Goal: Information Seeking & Learning: Learn about a topic

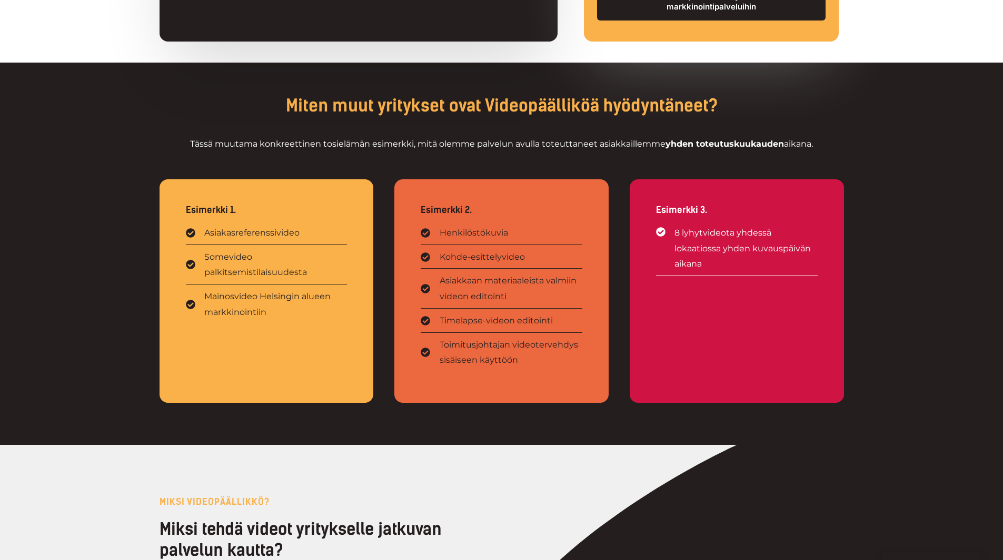
scroll to position [1263, 0]
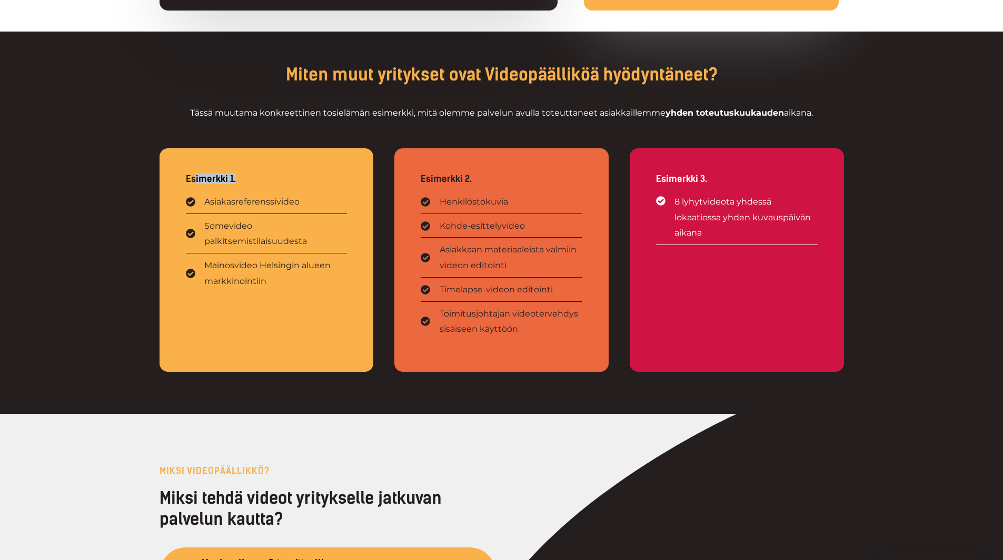
drag, startPoint x: 237, startPoint y: 177, endPoint x: 194, endPoint y: 171, distance: 43.7
click at [194, 171] on div "Esimerkki 1. Asiakasreferenssivideo Somevideo palkitsemistilaisuudesta Mainosvi…" at bounding box center [266, 260] width 214 height 224
click at [185, 179] on div "Esimerkki 1. Asiakasreferenssivideo Somevideo palkitsemistilaisuudesta Mainosvi…" at bounding box center [266, 260] width 214 height 224
drag, startPoint x: 187, startPoint y: 178, endPoint x: 241, endPoint y: 181, distance: 53.8
click at [241, 181] on p "Esimerkki 1." at bounding box center [267, 179] width 162 height 9
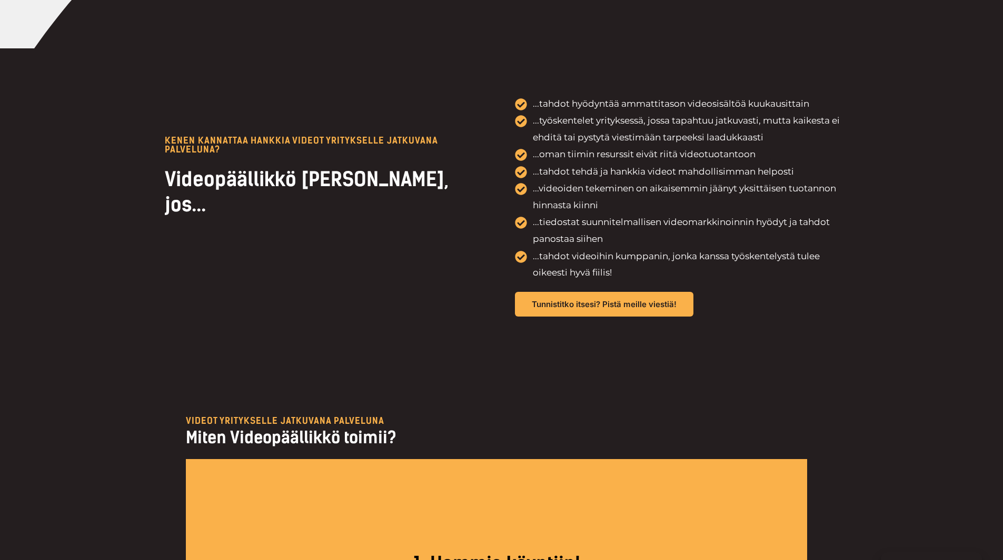
scroll to position [2368, 0]
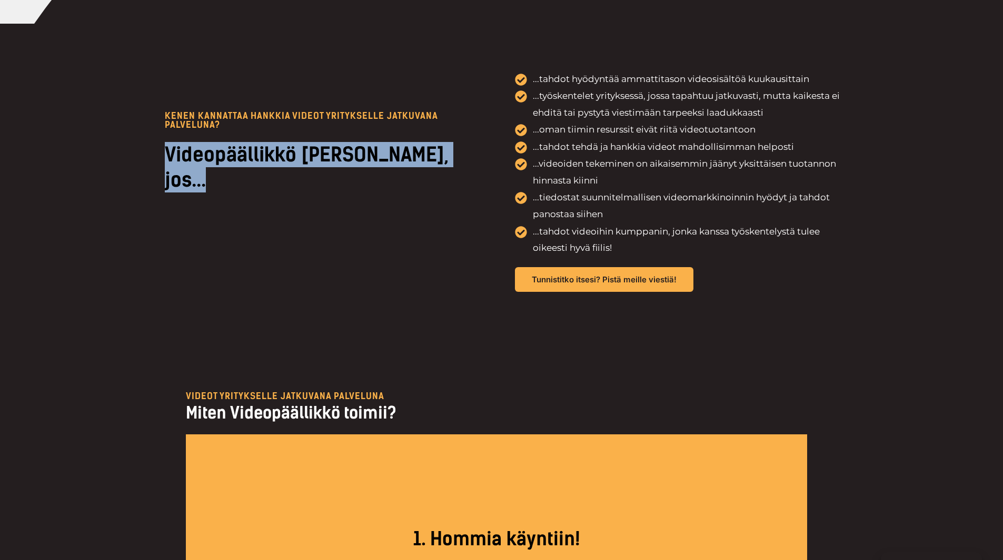
drag, startPoint x: 166, startPoint y: 164, endPoint x: 467, endPoint y: 174, distance: 300.7
click at [467, 174] on h2 "Videopäällikkö [PERSON_NAME], jos..." at bounding box center [324, 167] width 318 height 51
copy h2 "Videopäällikkö [PERSON_NAME], jos..."
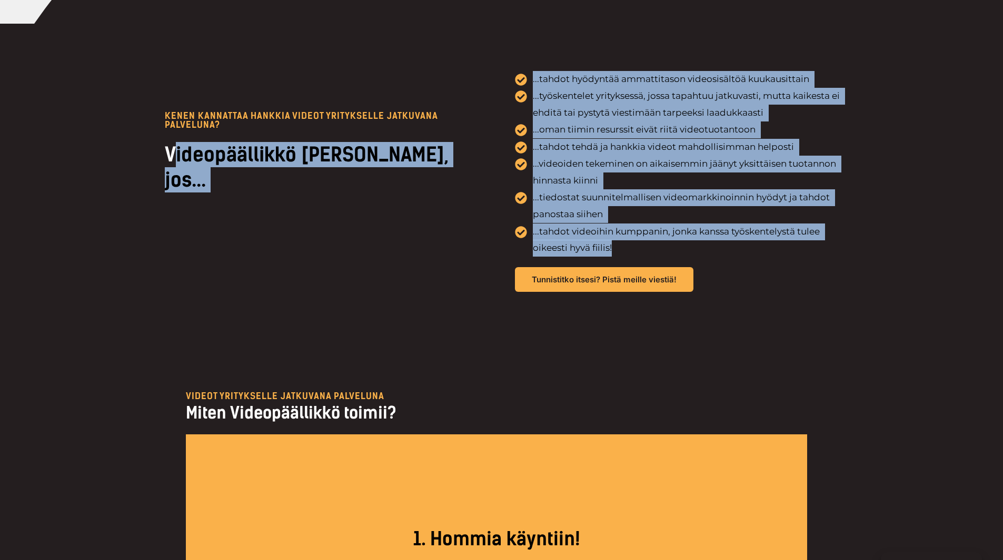
drag, startPoint x: 631, startPoint y: 253, endPoint x: 172, endPoint y: 170, distance: 466.3
click at [172, 170] on div "KENEN KANNATtAA HANKKIA VIDEOT YRITYKSELLE JATKUVANA PALVELUNA? Videopäällikkö …" at bounding box center [501, 182] width 684 height 316
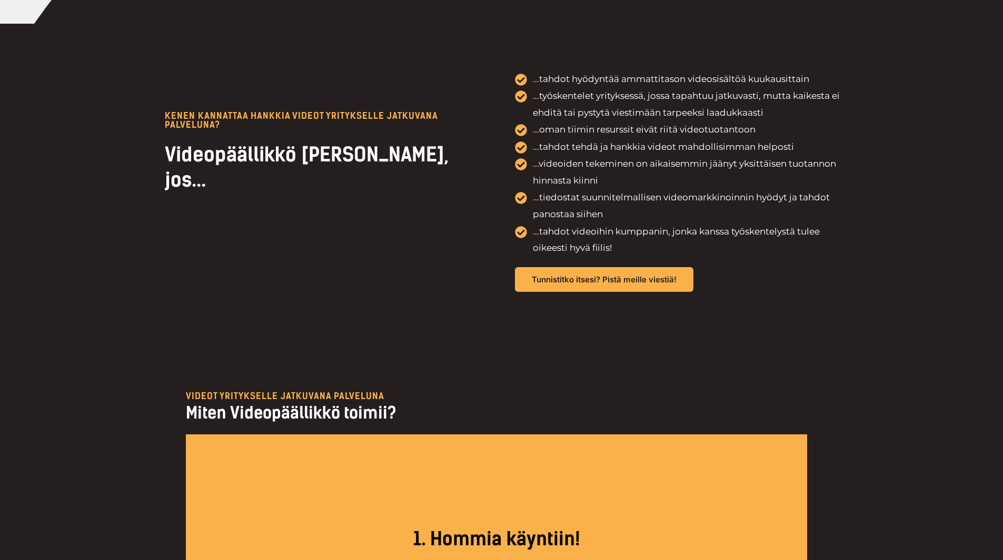
click at [167, 166] on h2 "Videopäällikkö [PERSON_NAME], jos..." at bounding box center [324, 167] width 318 height 51
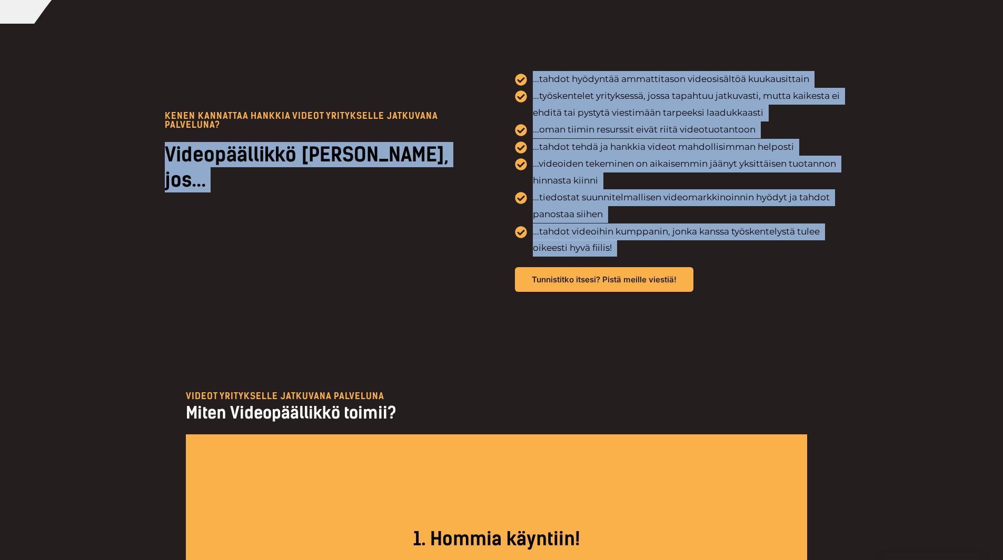
drag, startPoint x: 167, startPoint y: 166, endPoint x: 612, endPoint y: 257, distance: 453.8
click at [612, 257] on div "KENEN KANNATtAA HANKKIA VIDEOT YRITYKSELLE JATKUVANA PALVELUNA? Videopäällikkö …" at bounding box center [501, 182] width 684 height 316
copy div "Videopäällikkö [PERSON_NAME], jos... ...tahdot hyödyntää ammattitason videosisä…"
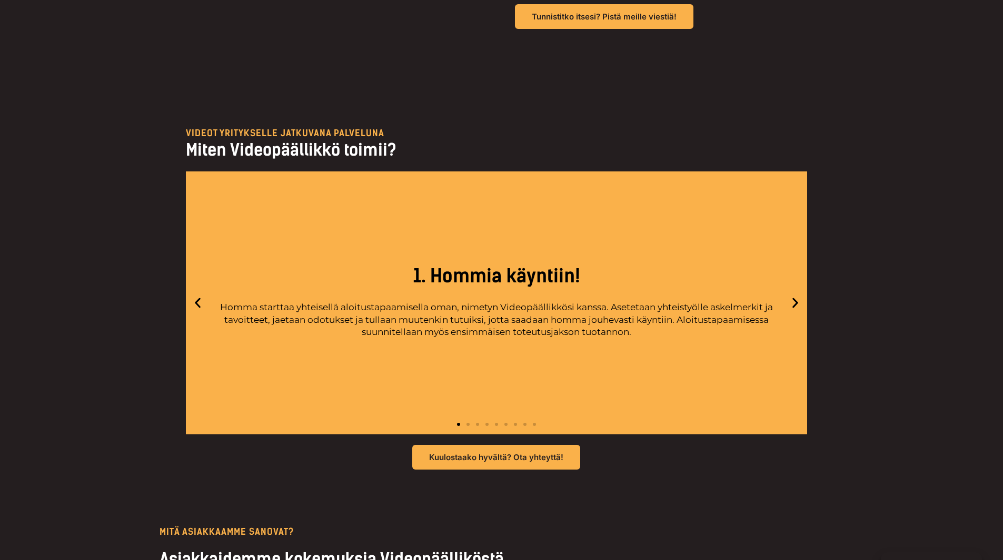
scroll to position [2316, 0]
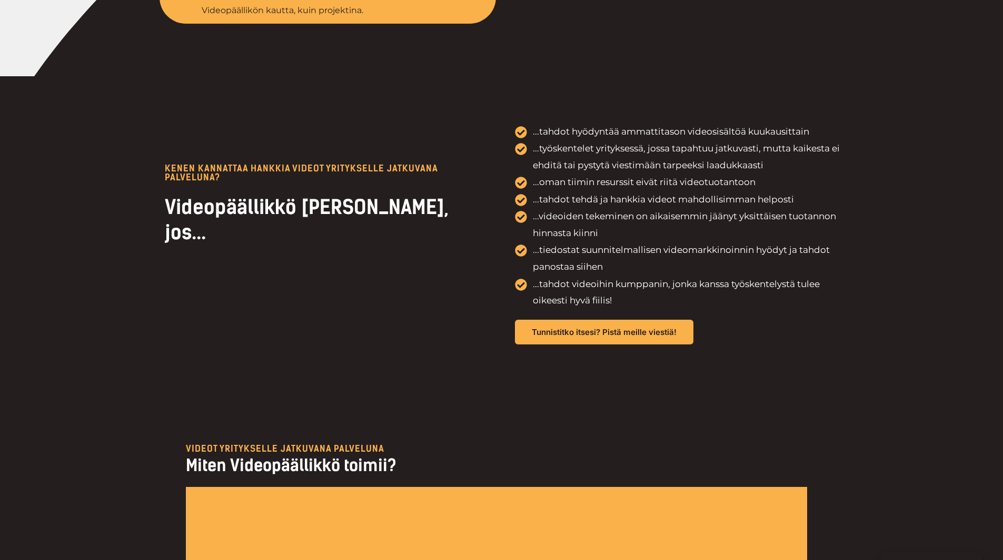
click at [164, 178] on div "KENEN KANNATtAA HANKKIA VIDEOT YRITYKSELLE JATKUVANA PALVELUNA? Videopäällikkö …" at bounding box center [323, 208] width 329 height 98
drag, startPoint x: 167, startPoint y: 179, endPoint x: 226, endPoint y: 190, distance: 60.5
click at [226, 182] on p "KENEN KANNATtAA HANKKIA VIDEOT YRITYKSELLE JATKUVANA PALVELUNA?" at bounding box center [324, 173] width 318 height 18
copy p "KENEN KANNATtAA HANKKIA VIDEOT YRITYKSELLE JATKUVANA PALVELUNA?"
click at [333, 222] on h2 "Videopäällikkö [PERSON_NAME], jos..." at bounding box center [324, 220] width 318 height 51
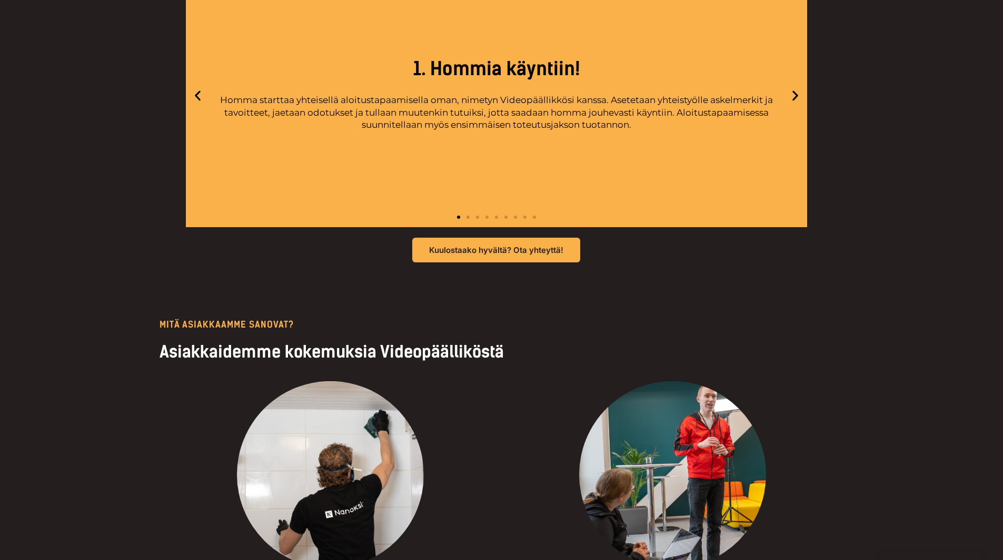
scroll to position [2789, 0]
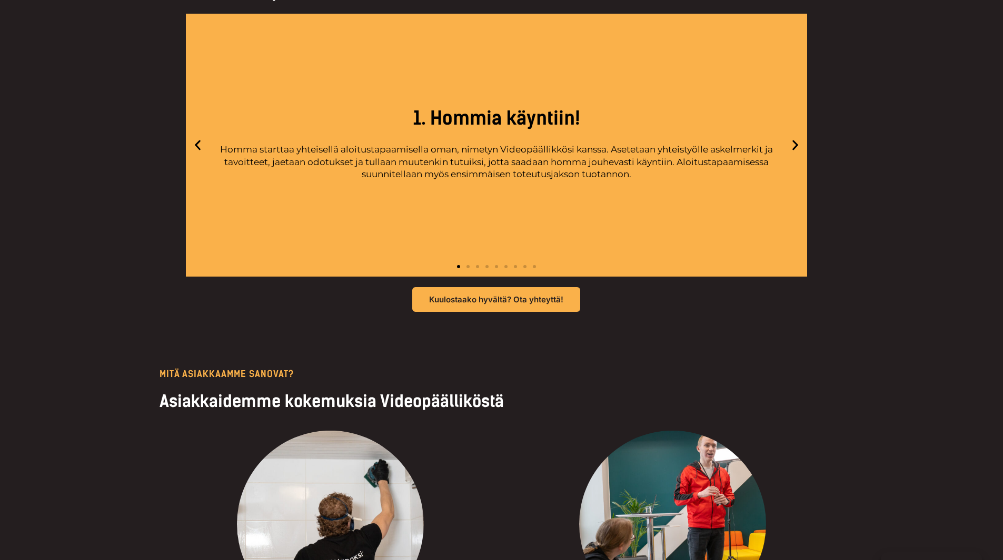
click at [799, 145] on icon "Next slide" at bounding box center [794, 144] width 13 height 13
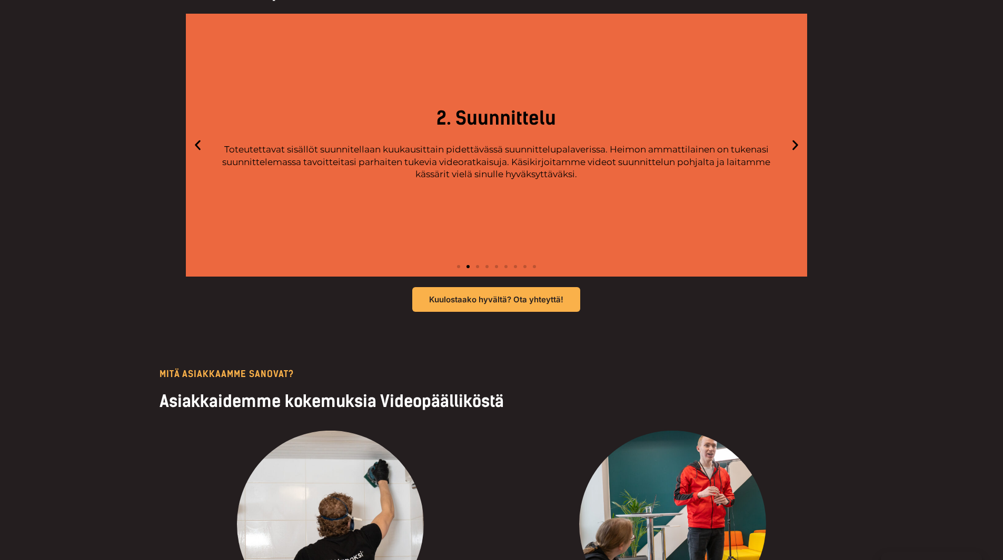
click at [789, 147] on icon "Next slide" at bounding box center [794, 144] width 13 height 13
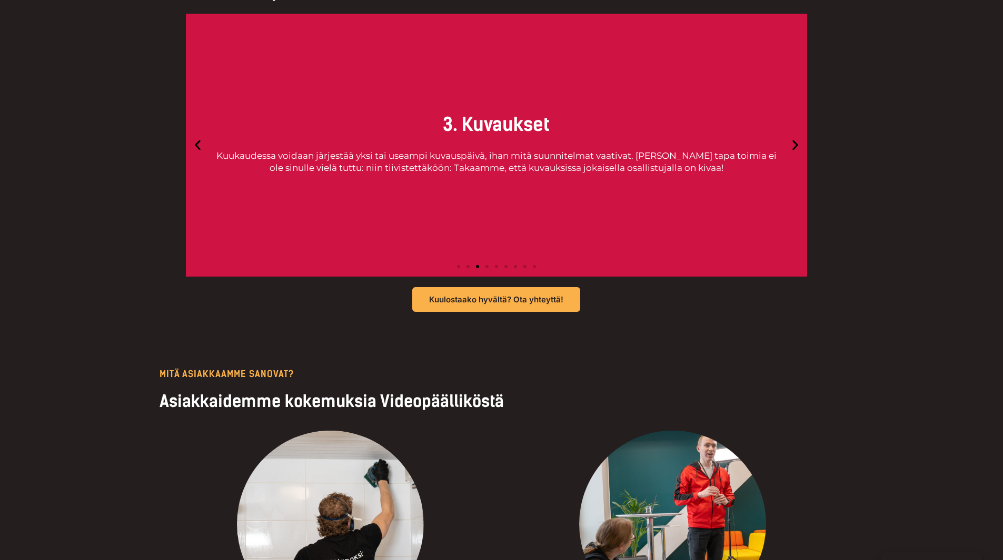
click at [788, 148] on icon "Next slide" at bounding box center [794, 144] width 13 height 13
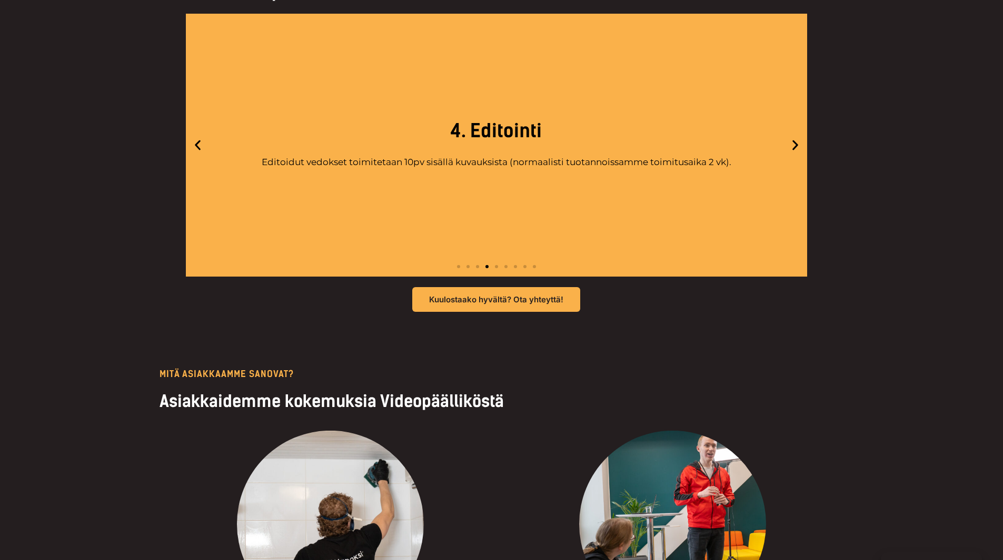
click at [788, 148] on icon "Next slide" at bounding box center [794, 144] width 13 height 13
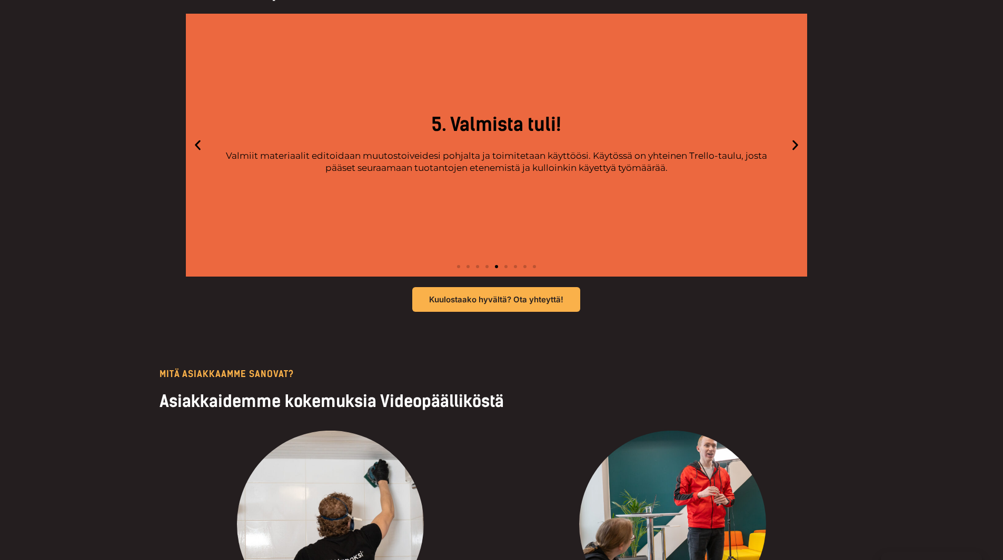
click at [788, 148] on icon "Next slide" at bounding box center [794, 144] width 13 height 13
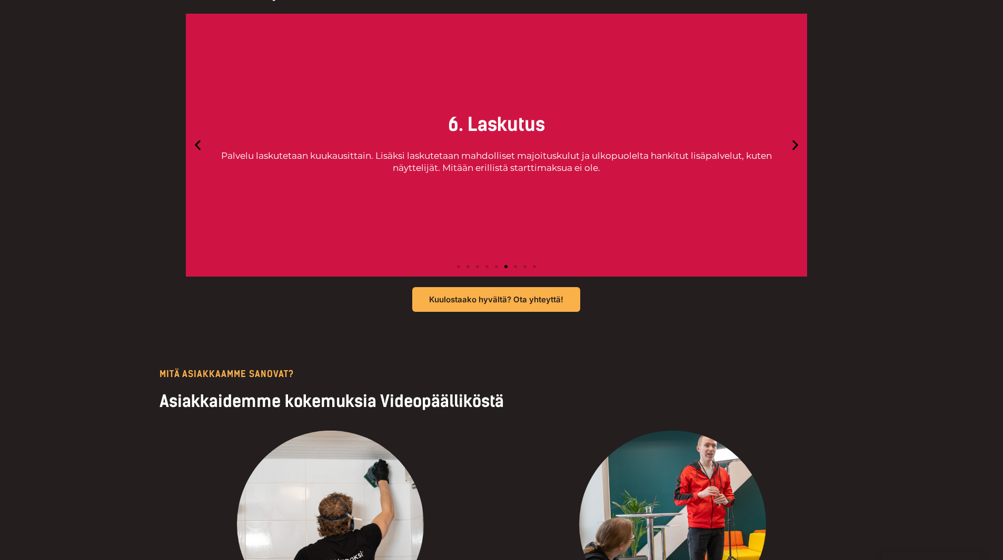
click at [793, 146] on icon "Next slide" at bounding box center [794, 144] width 13 height 13
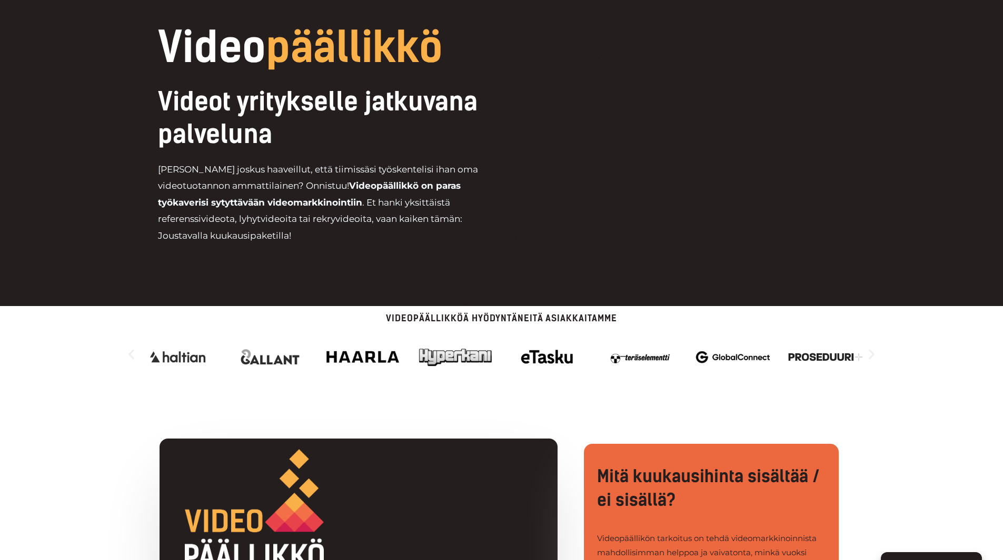
scroll to position [0, 0]
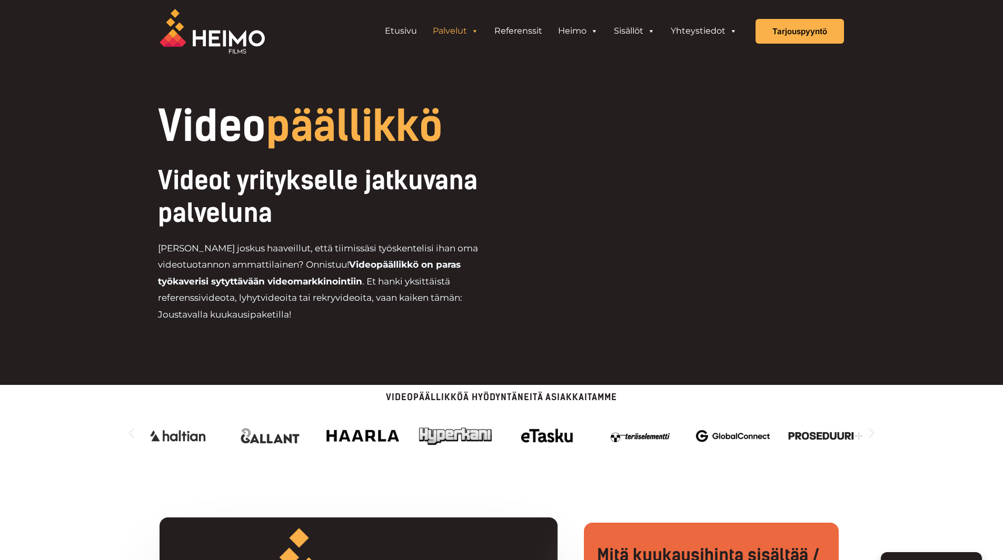
click at [866, 436] on icon "Seuraava dia" at bounding box center [871, 433] width 13 height 13
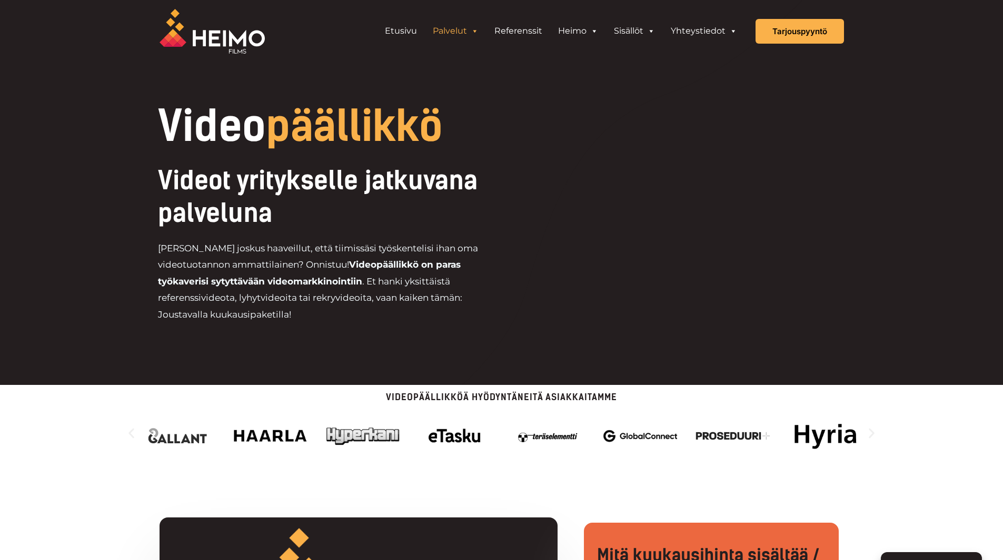
click at [870, 434] on icon "Seuraava dia" at bounding box center [871, 433] width 13 height 13
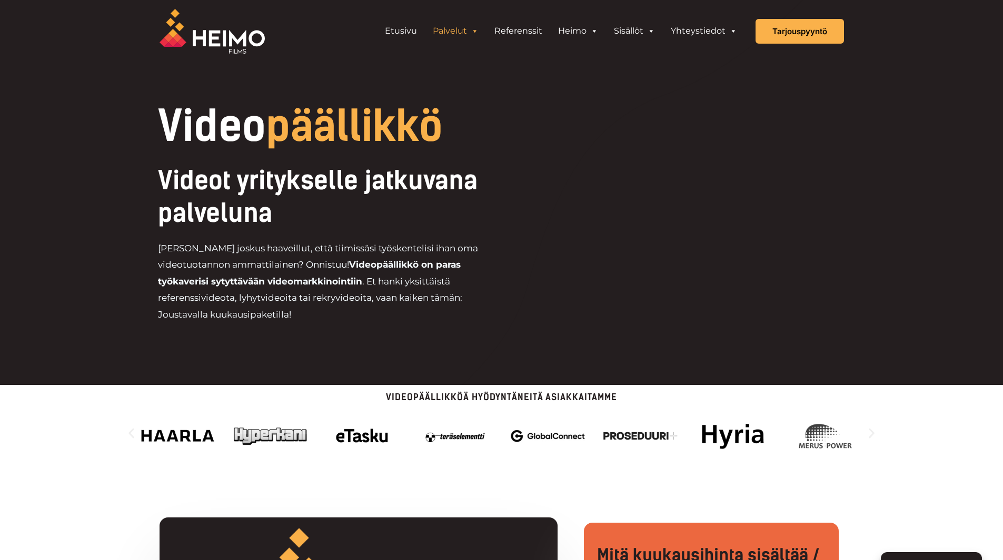
click at [869, 431] on icon "Seuraava dia" at bounding box center [871, 433] width 13 height 13
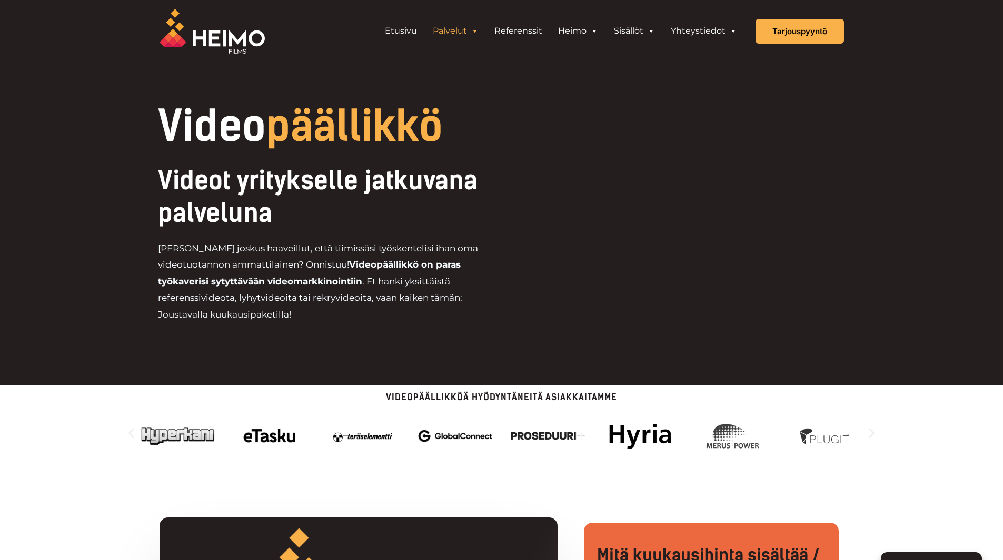
click at [869, 433] on icon "Seuraava dia" at bounding box center [871, 433] width 13 height 13
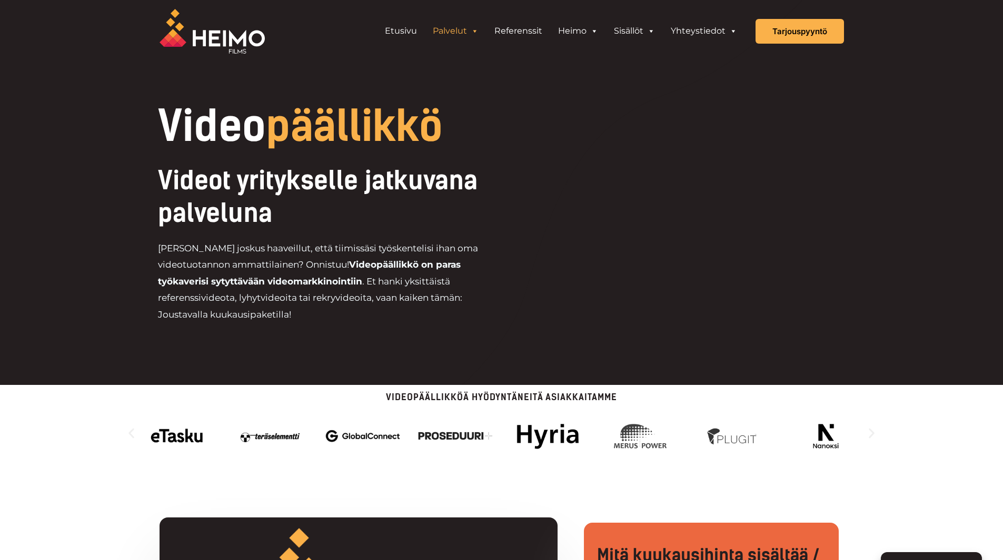
click at [867, 434] on icon "Seuraava dia" at bounding box center [871, 433] width 13 height 13
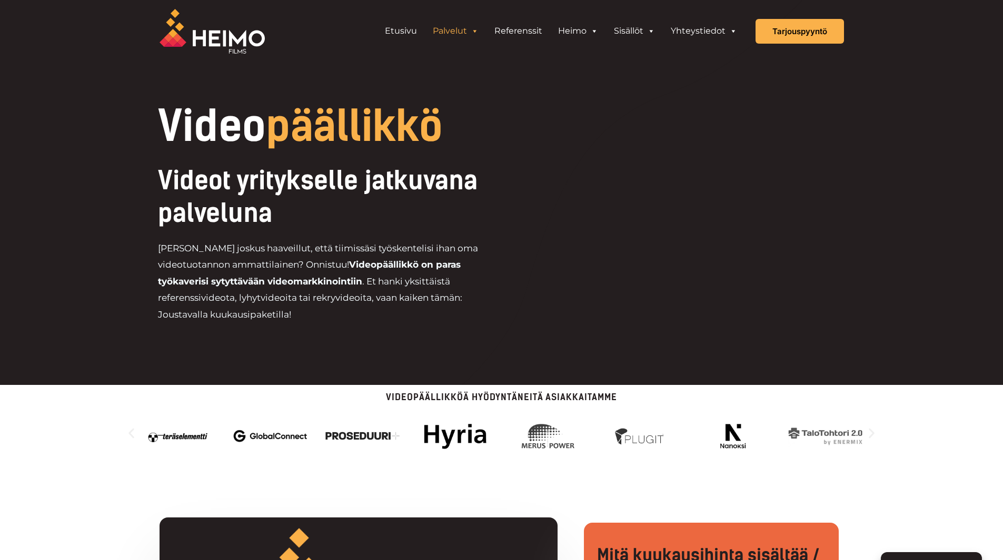
click at [876, 434] on icon "Seuraava dia" at bounding box center [871, 433] width 13 height 13
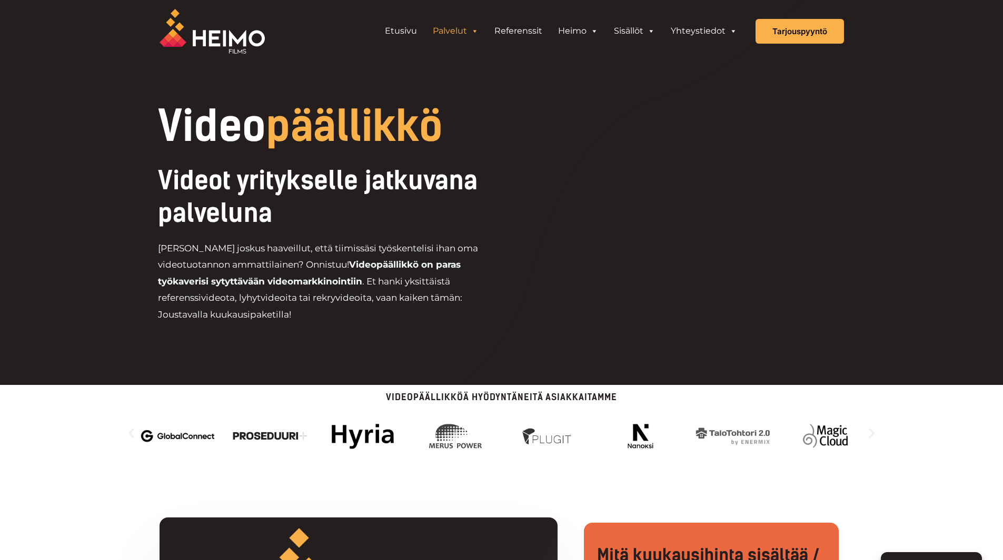
click at [866, 432] on icon "Seuraava dia" at bounding box center [871, 433] width 13 height 13
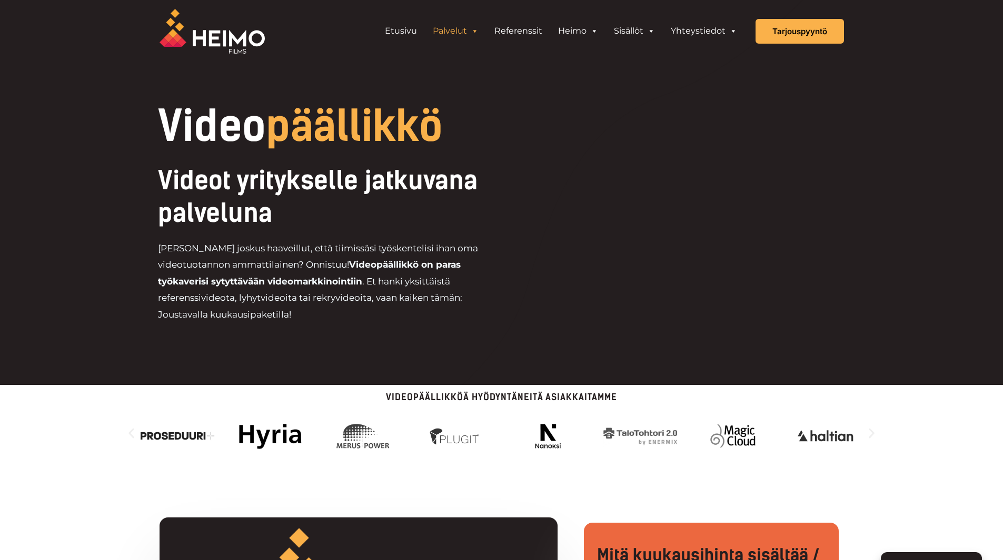
click at [866, 429] on icon "Seuraava dia" at bounding box center [871, 433] width 13 height 13
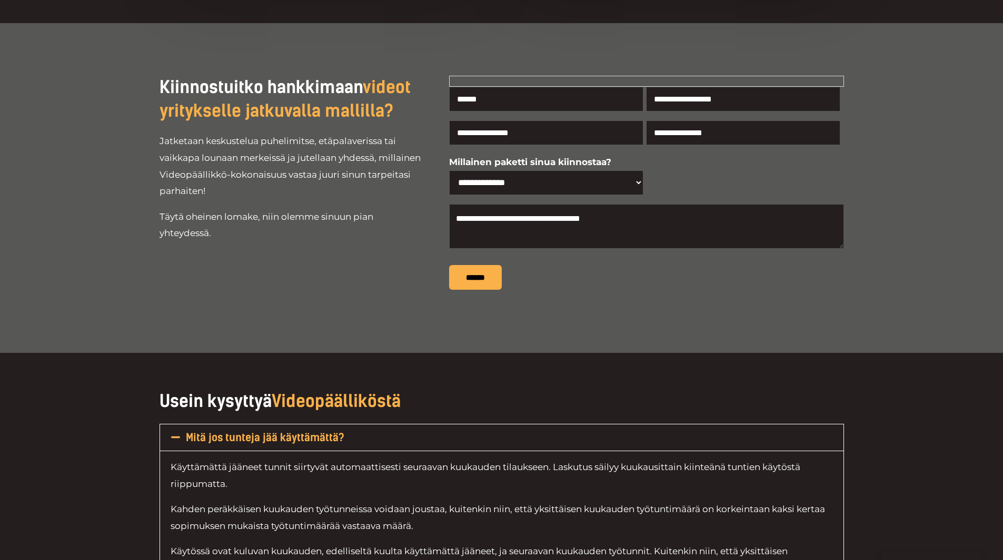
scroll to position [4421, 0]
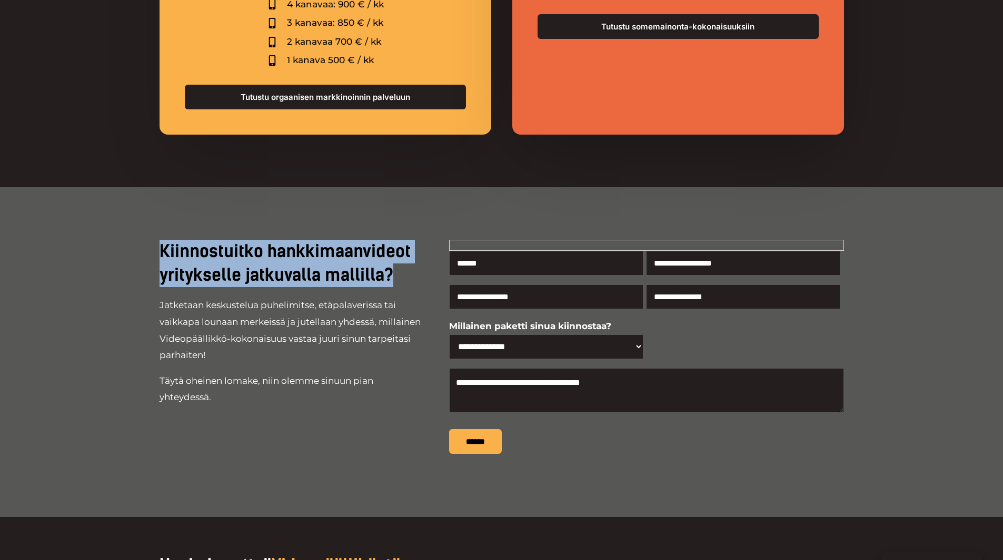
drag, startPoint x: 405, startPoint y: 260, endPoint x: 147, endPoint y: 228, distance: 259.9
click at [147, 228] on div "**********" at bounding box center [501, 352] width 1003 height 331
copy h3 "Kiinnostuitko hankkimaan videot yritykselle jatkuvalla mallilla?"
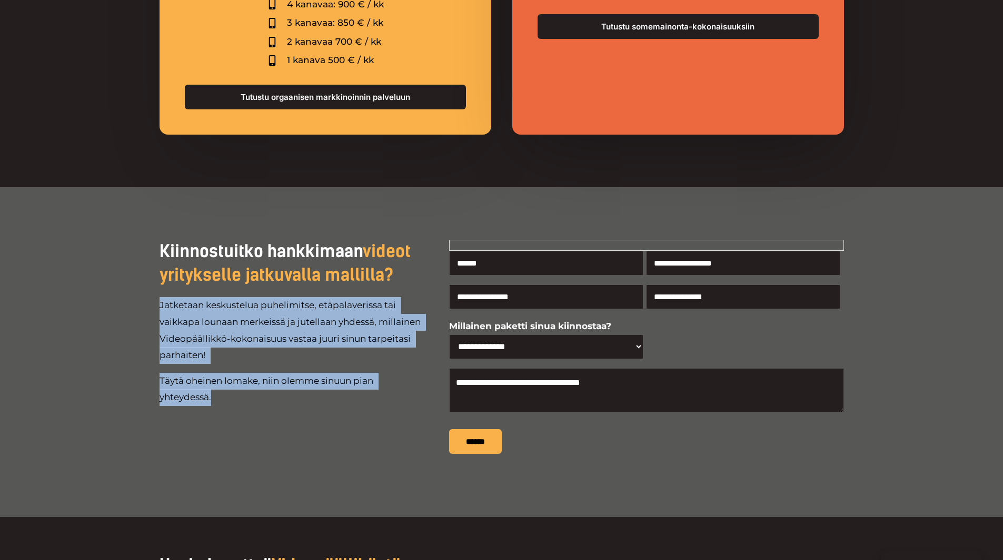
drag, startPoint x: 159, startPoint y: 289, endPoint x: 230, endPoint y: 386, distance: 119.4
click at [230, 386] on div "Jatketaan keskustelua puhelimitse, etäpalaverissa tai vaikkapa lounaan merkeiss…" at bounding box center [290, 355] width 263 height 117
copy div "Jatketaan keskustelua puhelimitse, etäpalaverissa tai vaikkapa lounaan merkeiss…"
click at [376, 427] on div "Kiinnostuitko hankkimaan videot yritykselle jatkuvalla mallilla? Jatketaan kesk…" at bounding box center [290, 352] width 263 height 225
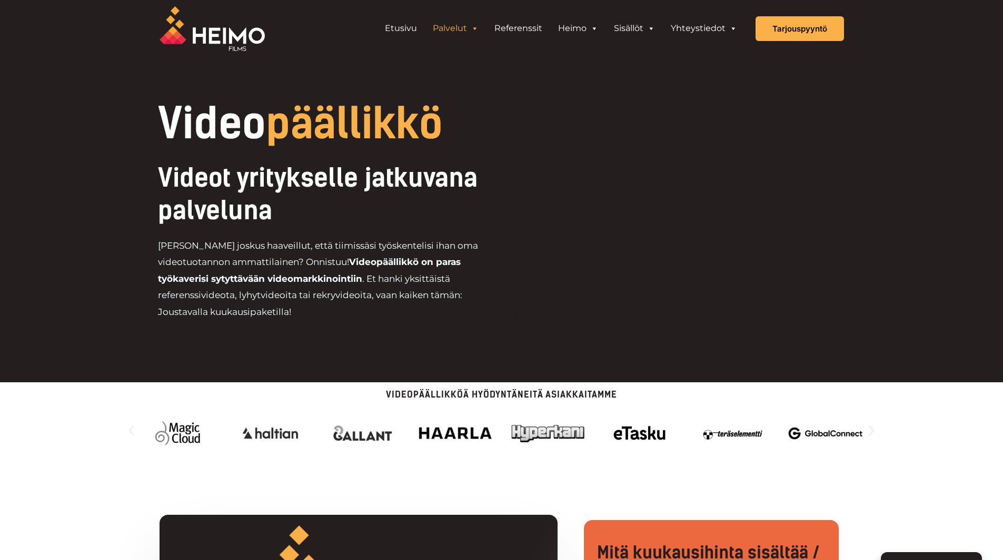
scroll to position [0, 0]
